Goal: Check status: Check status

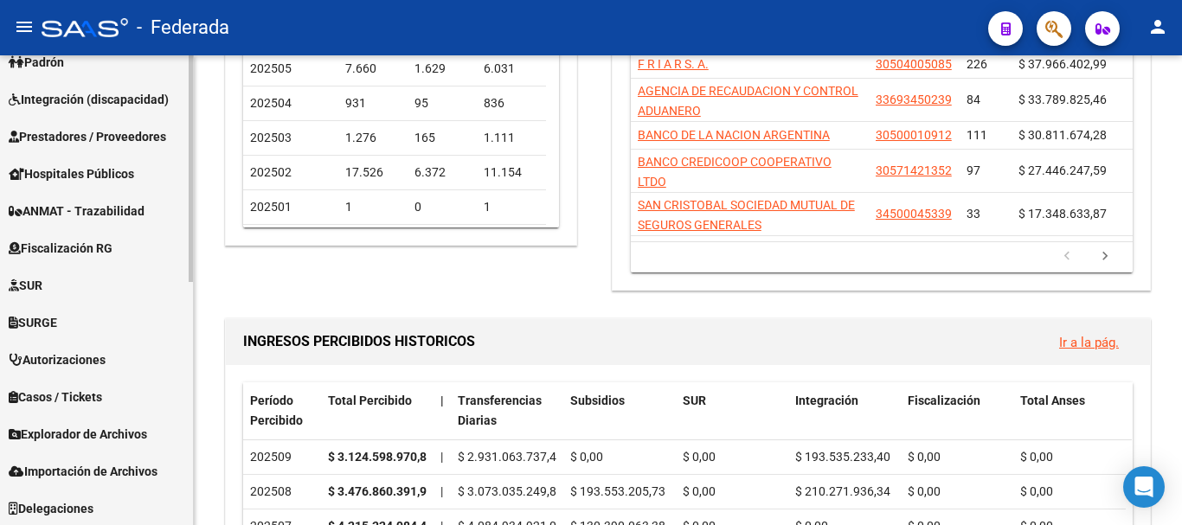
scroll to position [504, 0]
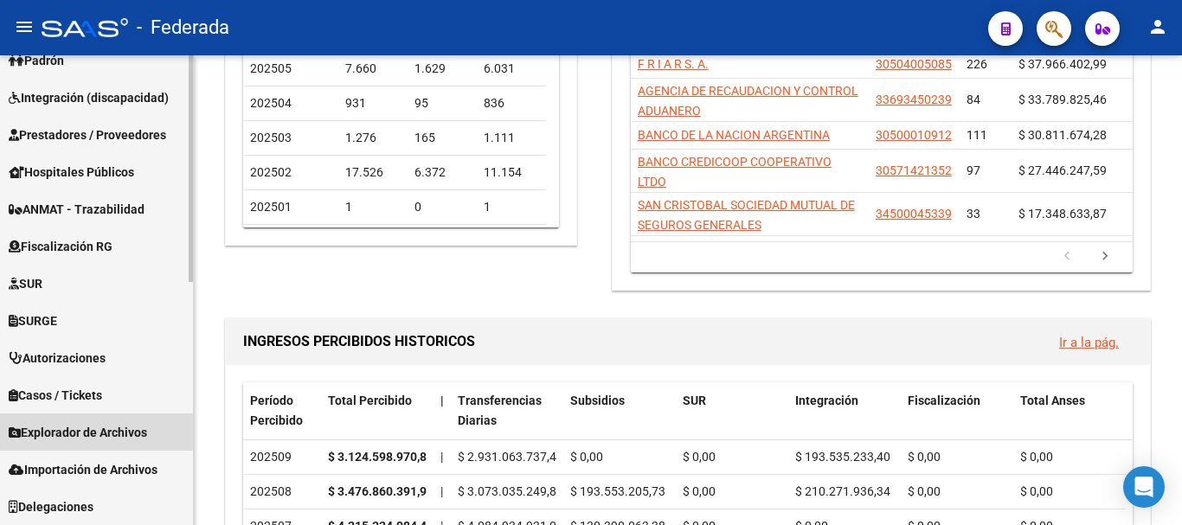
click at [98, 426] on span "Explorador de Archivos" at bounding box center [78, 432] width 138 height 19
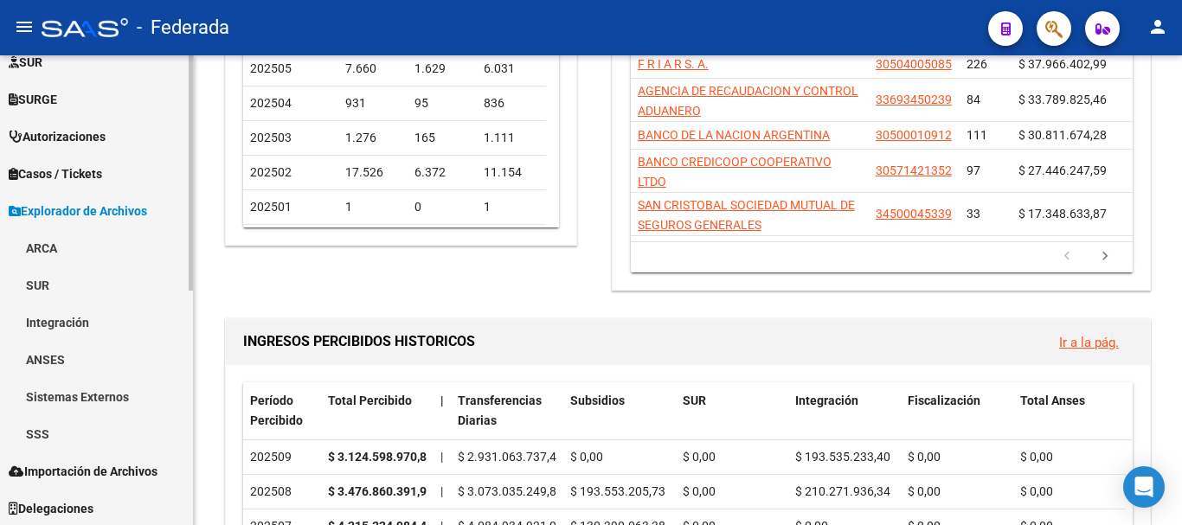
scroll to position [467, 0]
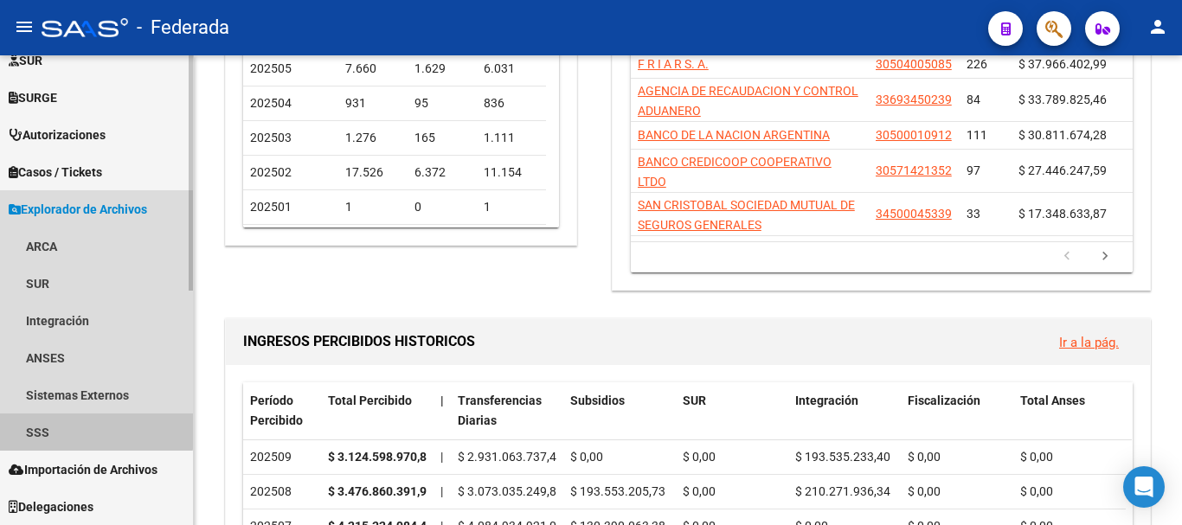
click at [87, 426] on link "SSS" at bounding box center [96, 432] width 193 height 37
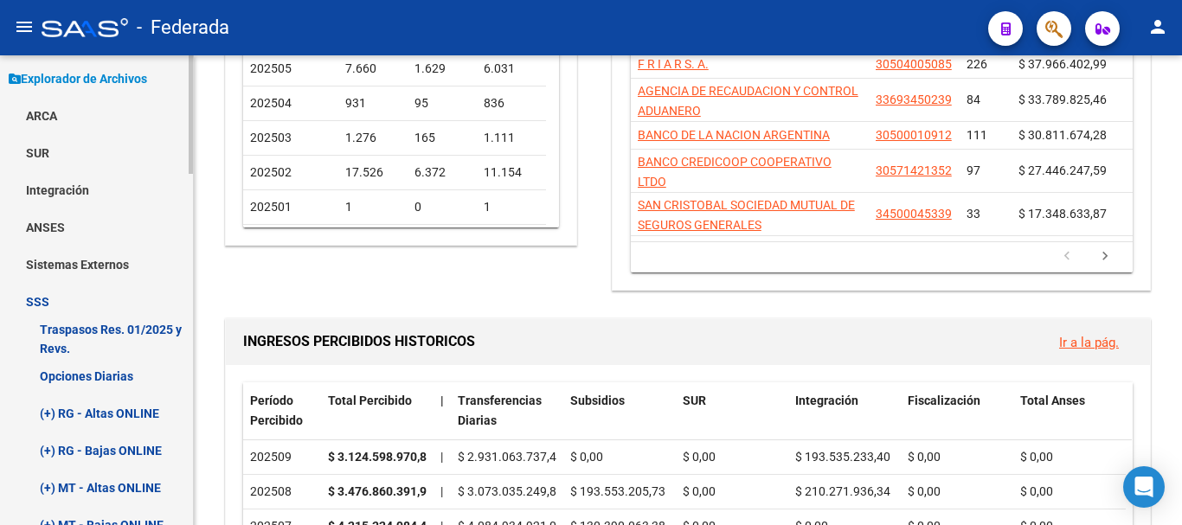
scroll to position [640, 0]
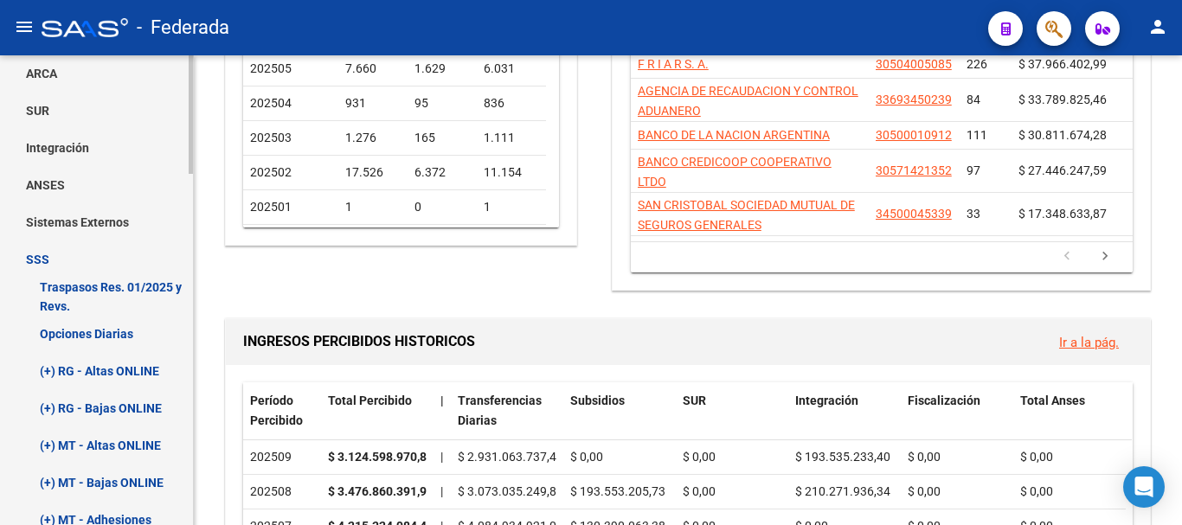
click at [101, 331] on link "Opciones Diarias" at bounding box center [96, 333] width 193 height 37
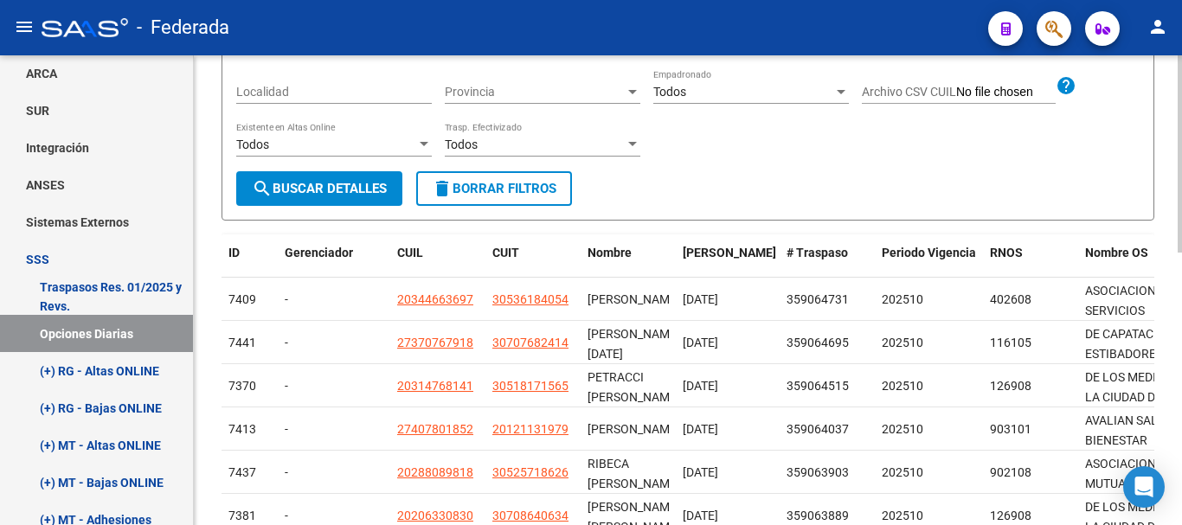
scroll to position [173, 0]
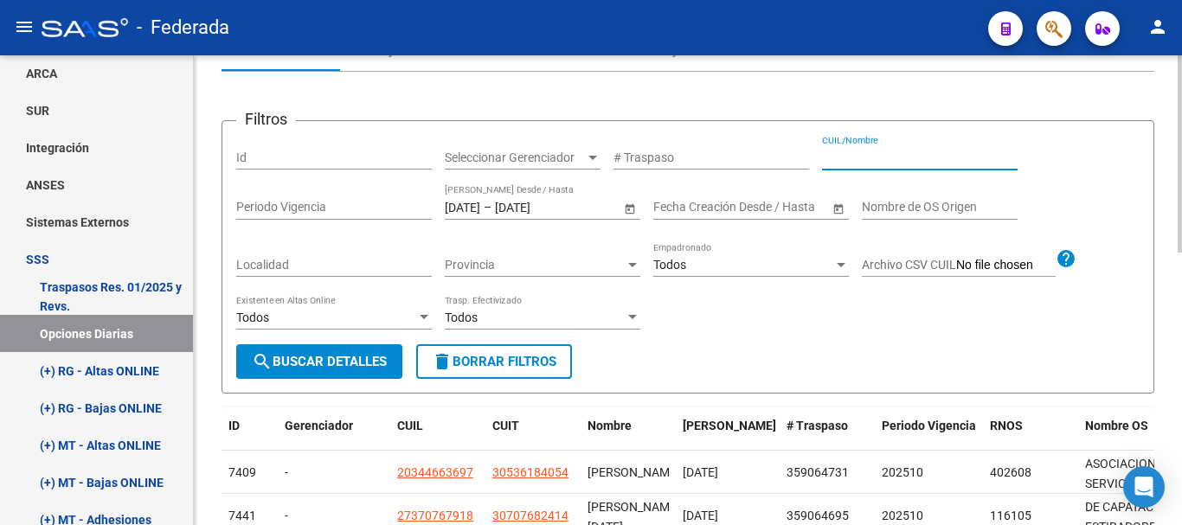
click at [845, 161] on input "CUIL/Nombre" at bounding box center [920, 158] width 196 height 15
paste input "20-37335563-2"
click at [898, 157] on input "20-37335563-2" at bounding box center [920, 158] width 196 height 15
click at [840, 160] on input "20-373355632" at bounding box center [920, 158] width 196 height 15
type input "20373355632"
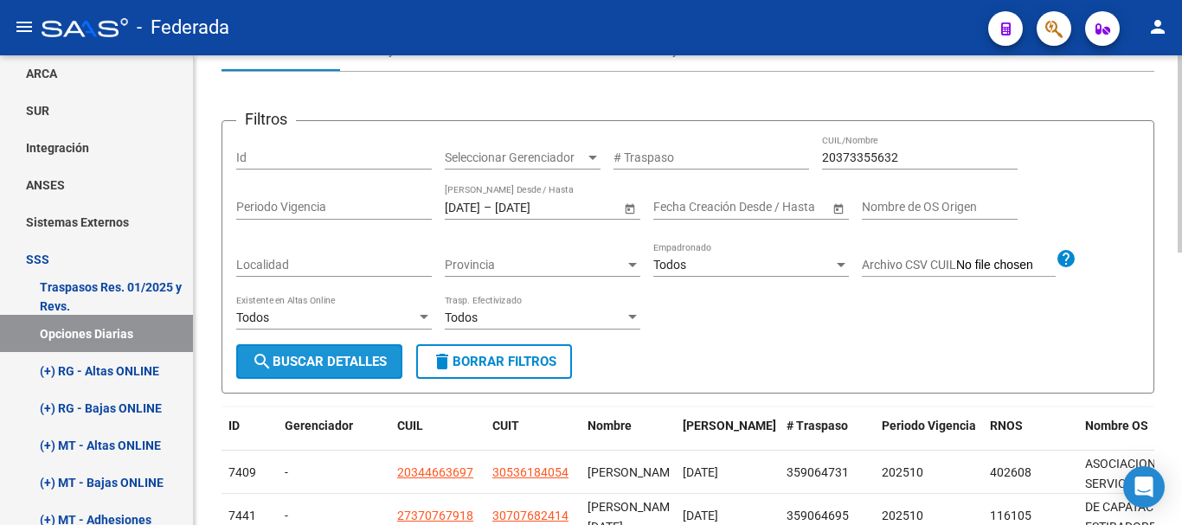
click at [365, 356] on span "search Buscar Detalles" at bounding box center [319, 362] width 135 height 16
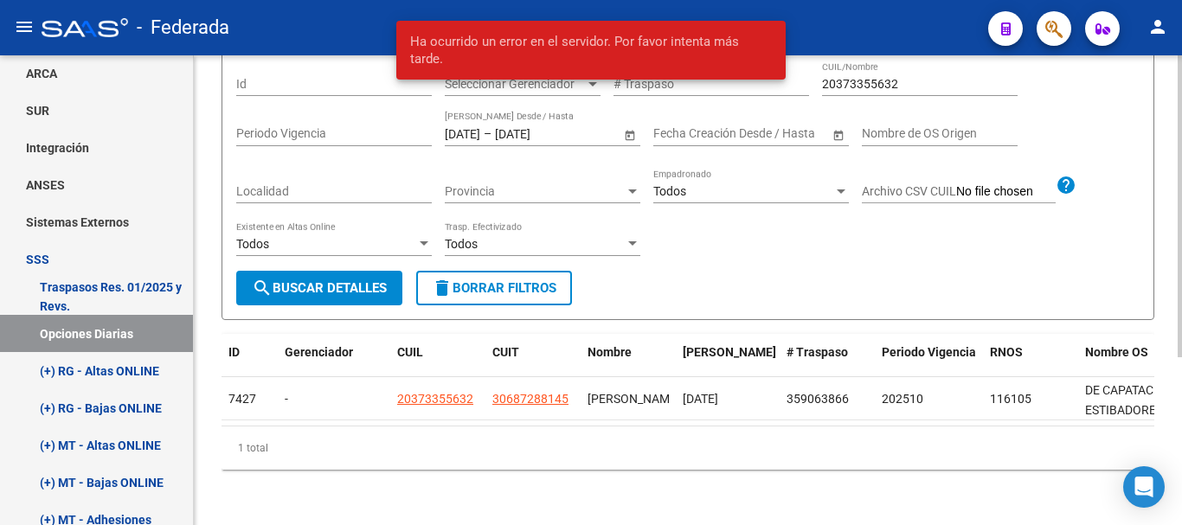
scroll to position [260, 0]
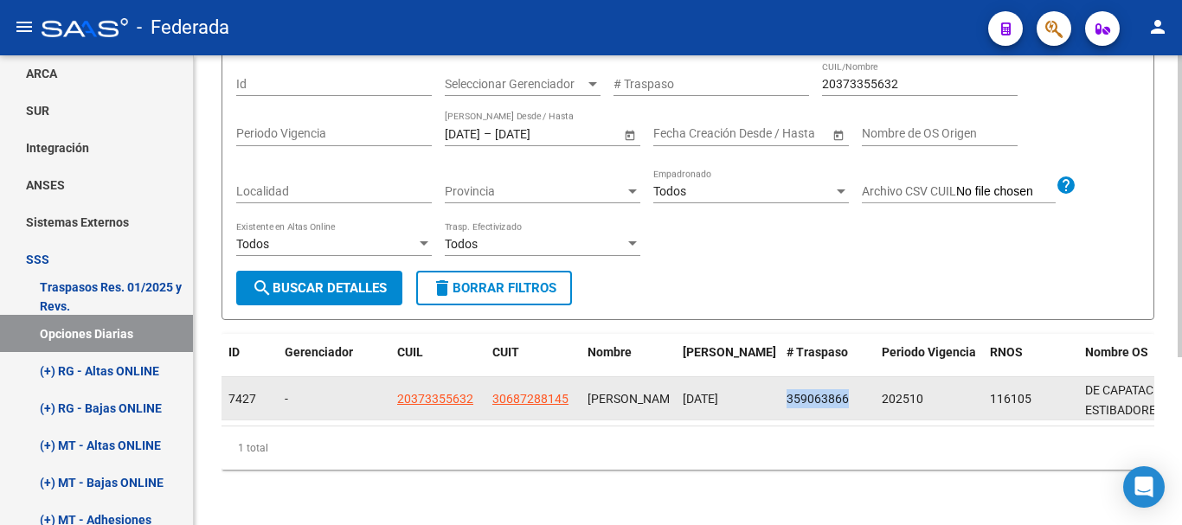
drag, startPoint x: 788, startPoint y: 386, endPoint x: 845, endPoint y: 391, distance: 56.5
click at [845, 391] on datatable-body-cell "359063866" at bounding box center [827, 398] width 95 height 42
copy span "359063866"
